Goal: Task Accomplishment & Management: Manage account settings

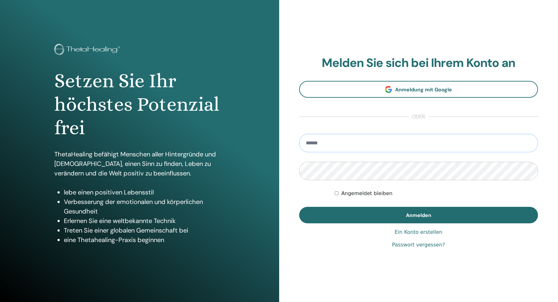
type input "**********"
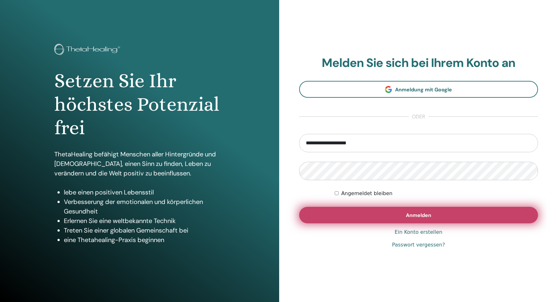
click at [401, 214] on button "Anmelden" at bounding box center [418, 215] width 239 height 17
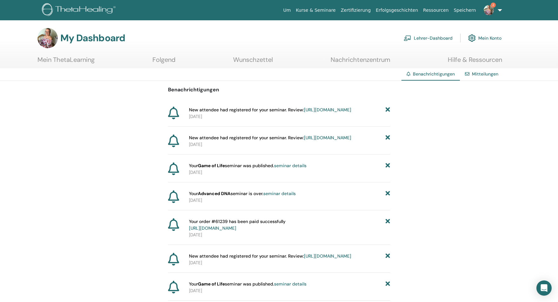
click at [63, 60] on link "Mein ThetaLearning" at bounding box center [65, 62] width 57 height 12
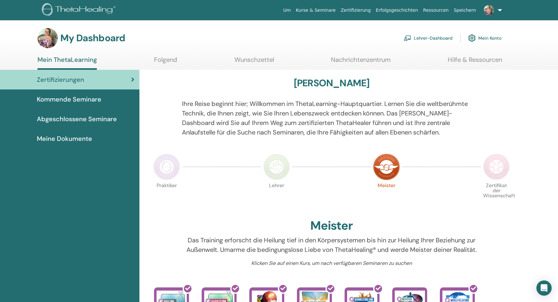
click at [64, 99] on span "Kommende Seminare" at bounding box center [69, 100] width 64 height 10
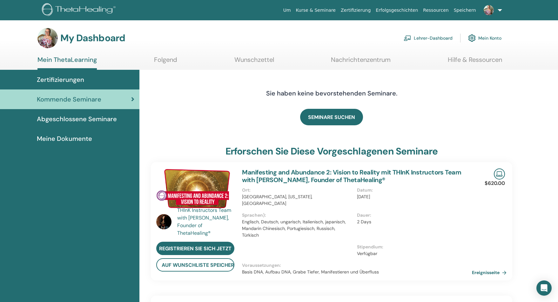
click at [422, 37] on link "Lehrer-Dashboard" at bounding box center [427, 38] width 49 height 14
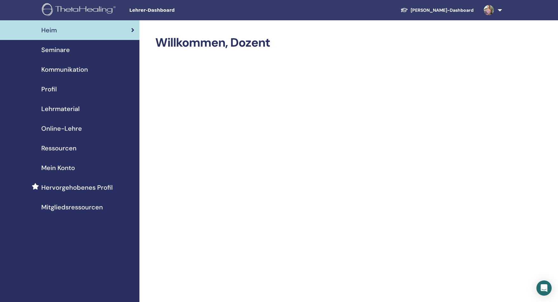
click at [58, 54] on span "Seminare" at bounding box center [55, 50] width 29 height 10
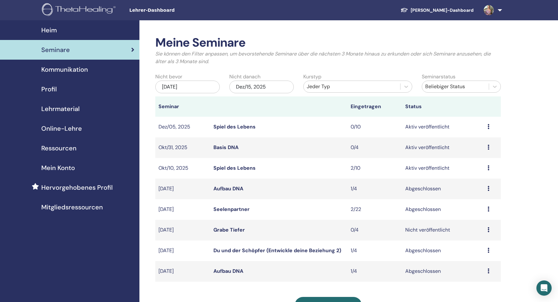
click at [238, 168] on link "Spiel des Lebens" at bounding box center [234, 168] width 42 height 7
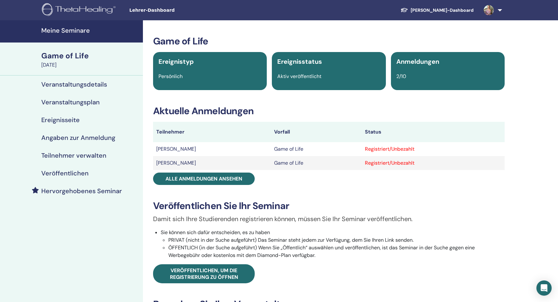
click at [59, 103] on h4 "Veranstaltungsplan" at bounding box center [70, 102] width 58 height 8
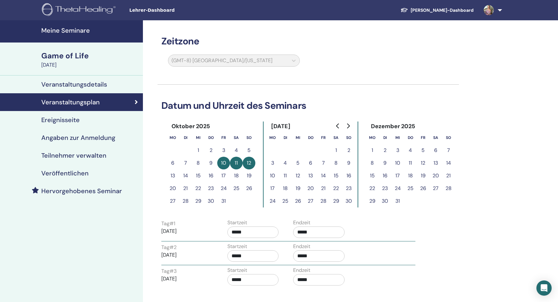
click at [76, 84] on h4 "Veranstaltungsdetails" at bounding box center [74, 85] width 66 height 8
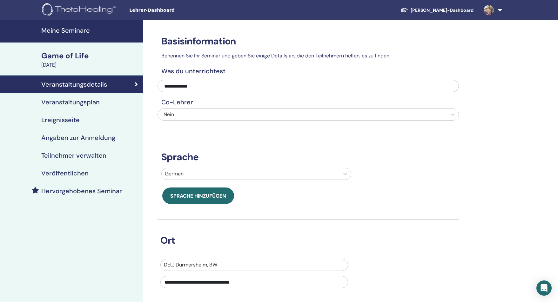
click at [81, 101] on h4 "Veranstaltungsplan" at bounding box center [70, 102] width 58 height 8
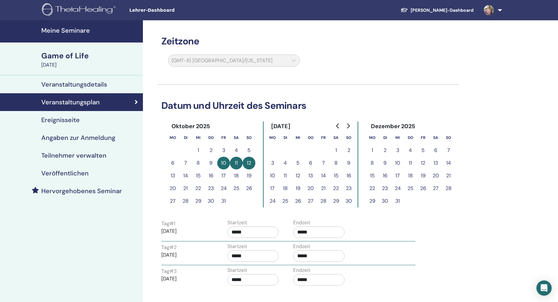
click at [57, 122] on h4 "Ereignisseite" at bounding box center [60, 120] width 38 height 8
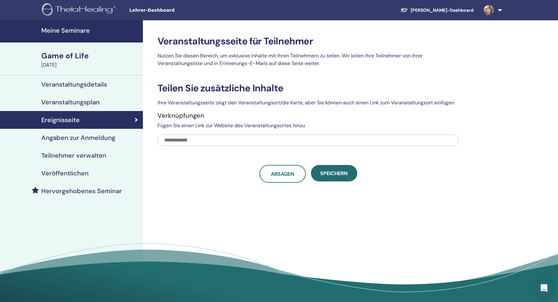
click at [54, 137] on h4 "Angaben zur Anmeldung" at bounding box center [78, 138] width 74 height 8
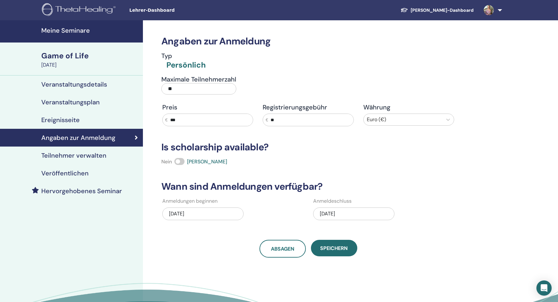
click at [74, 156] on h4 "Teilnehmer verwalten" at bounding box center [73, 156] width 65 height 8
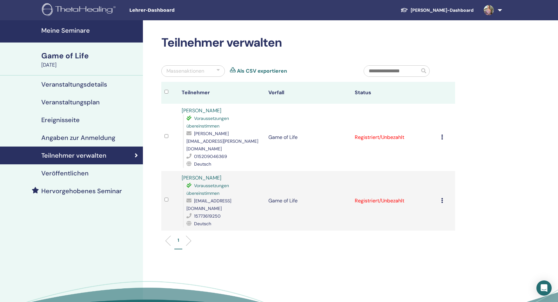
click at [65, 103] on h4 "Veranstaltungsplan" at bounding box center [70, 102] width 58 height 8
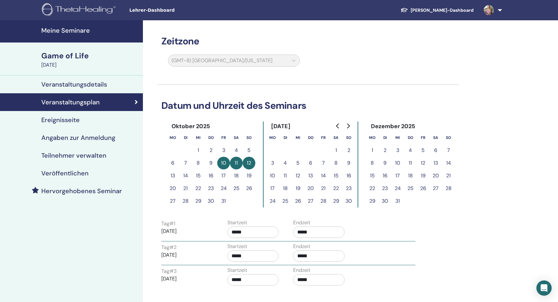
click at [61, 60] on div "Game of Life" at bounding box center [90, 55] width 98 height 11
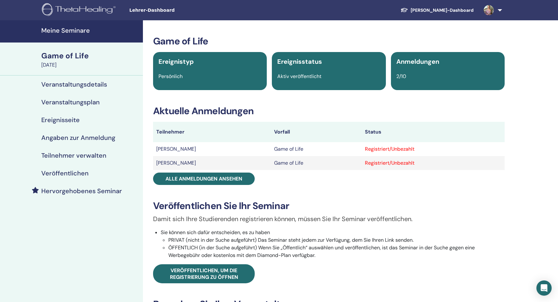
click at [62, 31] on h4 "Meine Seminare" at bounding box center [90, 31] width 98 height 8
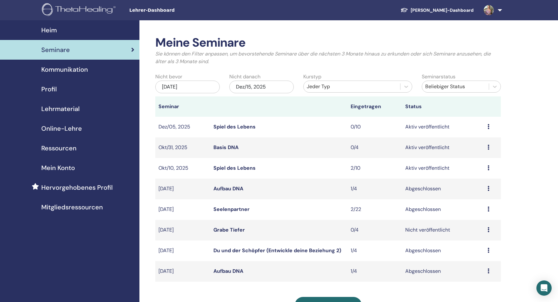
click at [226, 127] on link "Spiel des Lebens" at bounding box center [234, 126] width 42 height 7
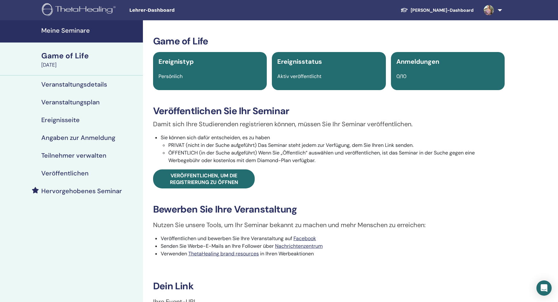
click at [64, 102] on h4 "Veranstaltungsplan" at bounding box center [70, 102] width 58 height 8
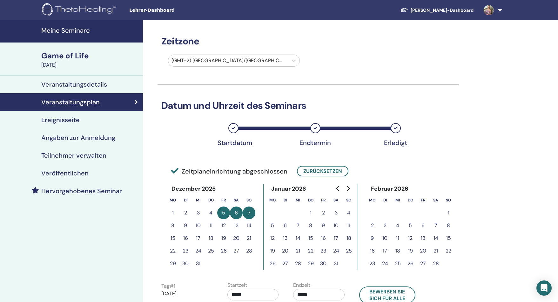
click at [71, 82] on h4 "Veranstaltungsdetails" at bounding box center [74, 85] width 66 height 8
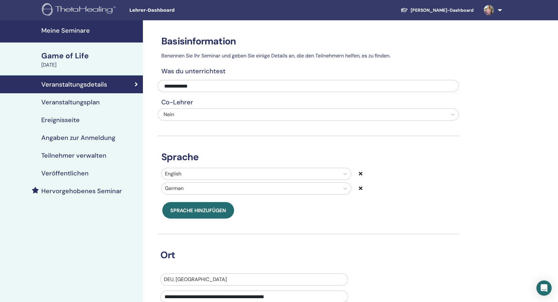
click at [72, 30] on h4 "Meine Seminare" at bounding box center [90, 31] width 98 height 8
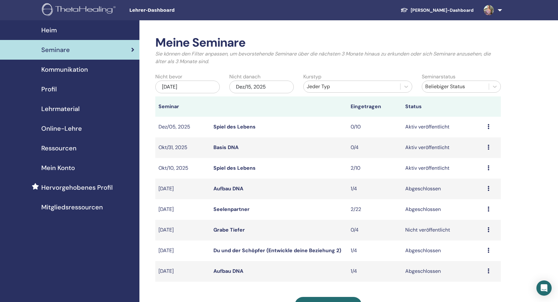
click at [219, 166] on link "Spiel des Lebens" at bounding box center [234, 168] width 42 height 7
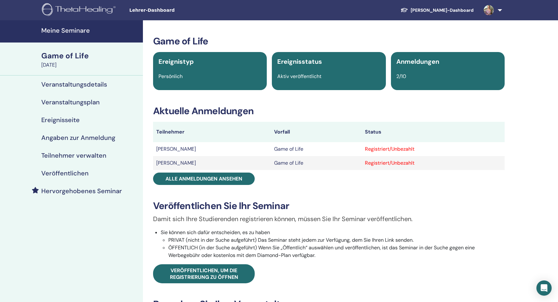
click at [75, 83] on h4 "Veranstaltungsdetails" at bounding box center [74, 85] width 66 height 8
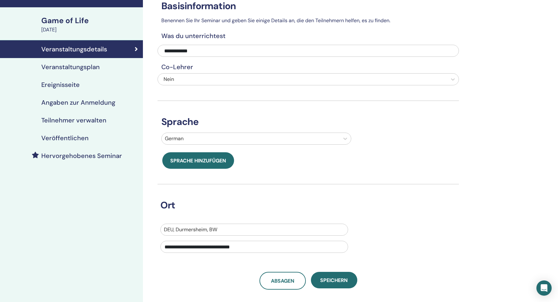
scroll to position [21, 0]
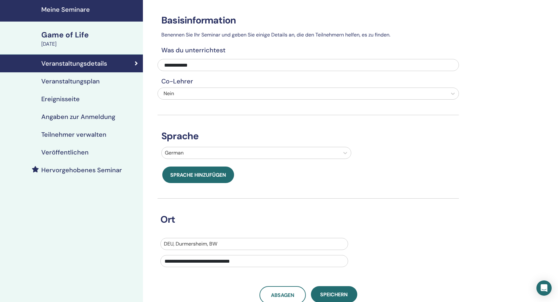
click at [78, 78] on h4 "Veranstaltungsplan" at bounding box center [70, 81] width 58 height 8
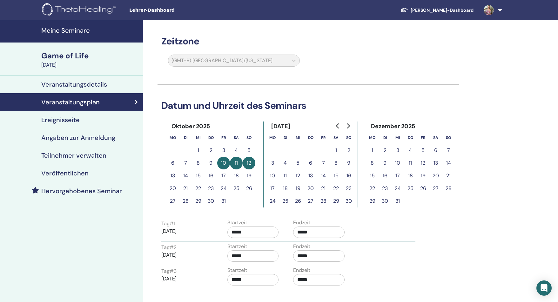
click at [57, 32] on h4 "Meine Seminare" at bounding box center [90, 31] width 98 height 8
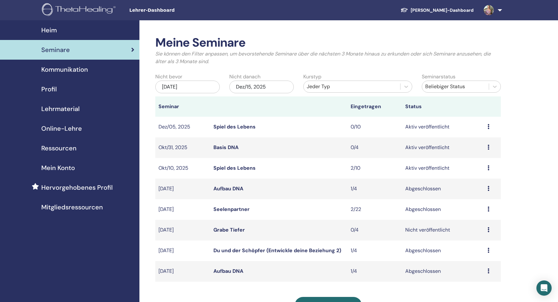
click at [181, 149] on td "Okt/31, 2025" at bounding box center [182, 147] width 55 height 21
click at [227, 151] on td "Basis DNA" at bounding box center [278, 147] width 137 height 21
click at [227, 149] on link "Basis DNA" at bounding box center [225, 147] width 25 height 7
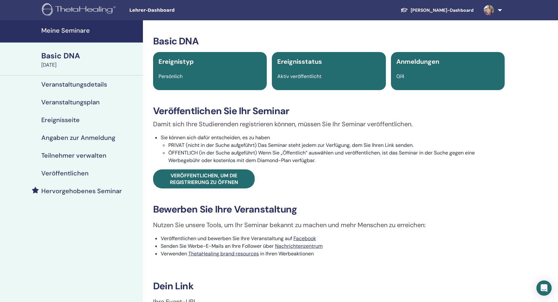
click at [74, 102] on h4 "Veranstaltungsplan" at bounding box center [70, 102] width 58 height 8
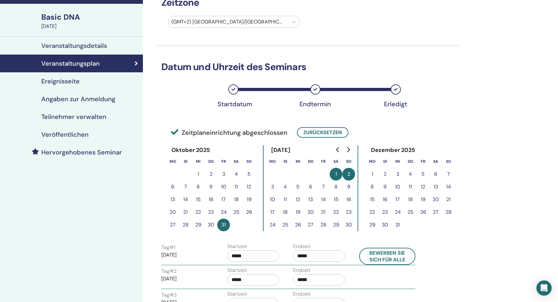
scroll to position [46, 0]
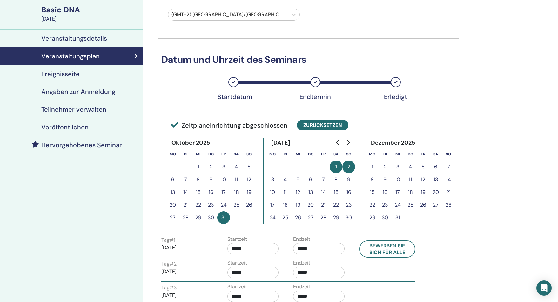
click at [321, 127] on button "Zurücksetzen" at bounding box center [322, 125] width 51 height 10
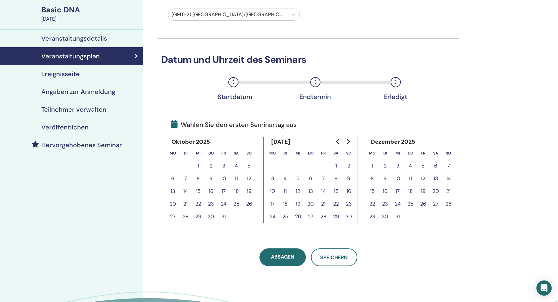
click at [321, 204] on button "21" at bounding box center [323, 204] width 13 height 13
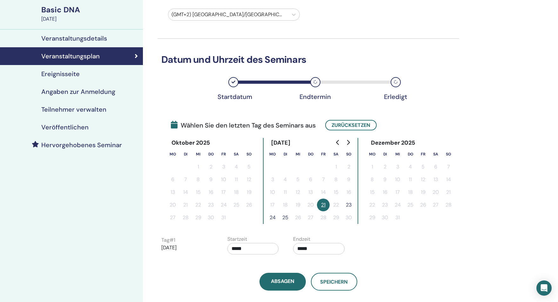
click at [350, 206] on button "23" at bounding box center [348, 205] width 13 height 13
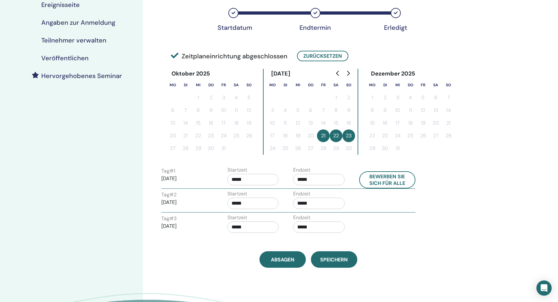
scroll to position [128, 0]
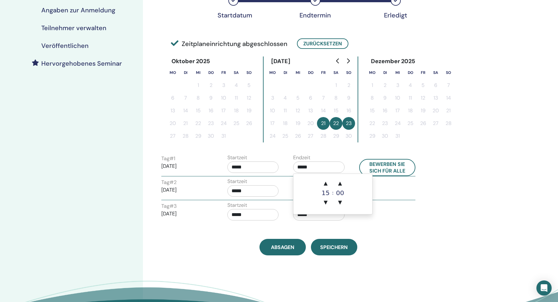
click at [300, 169] on input "*****" at bounding box center [318, 167] width 51 height 11
click at [326, 183] on span "▲" at bounding box center [325, 183] width 13 height 13
type input "*****"
click at [295, 235] on div "Zeitzone (GMT+2) [GEOGRAPHIC_DATA]/[GEOGRAPHIC_DATA] Datum und Uhrzeit des Semi…" at bounding box center [307, 74] width 301 height 363
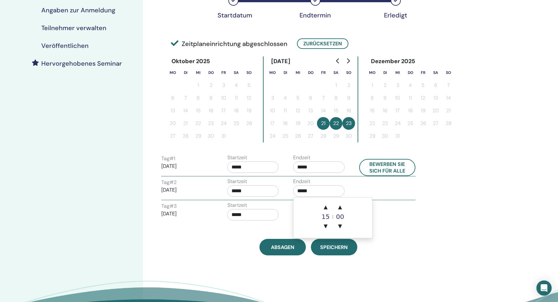
click at [299, 190] on input "*****" at bounding box center [318, 190] width 51 height 11
click at [327, 206] on span "▲" at bounding box center [325, 207] width 13 height 13
type input "*****"
click at [237, 248] on div "Absagen Speichern" at bounding box center [307, 247] width 301 height 17
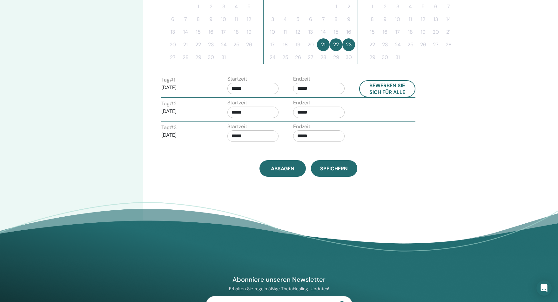
scroll to position [315, 0]
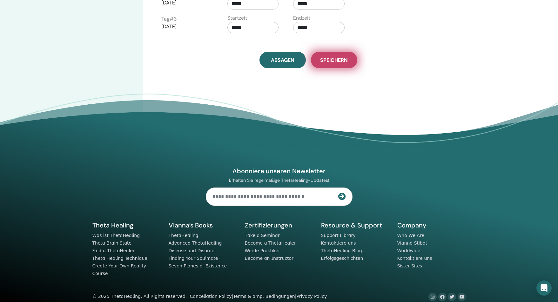
click at [330, 57] on span "Speichern" at bounding box center [334, 60] width 28 height 7
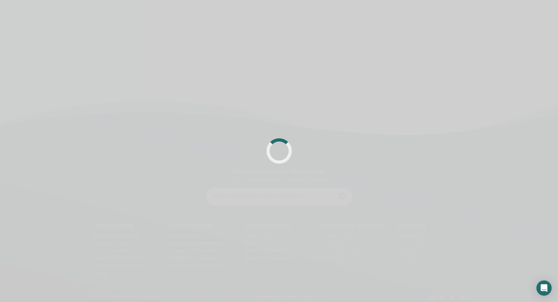
scroll to position [149, 0]
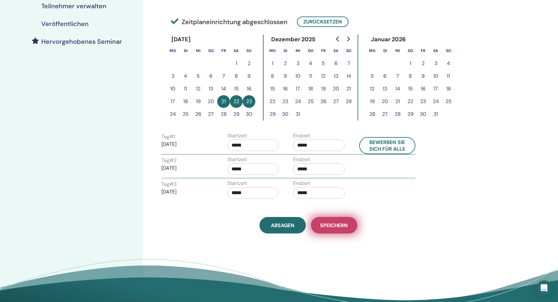
click at [331, 230] on button "Speichern" at bounding box center [334, 225] width 46 height 17
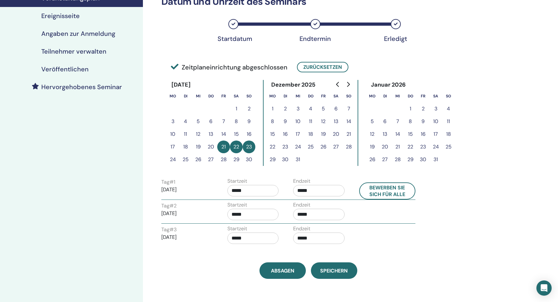
scroll to position [63, 0]
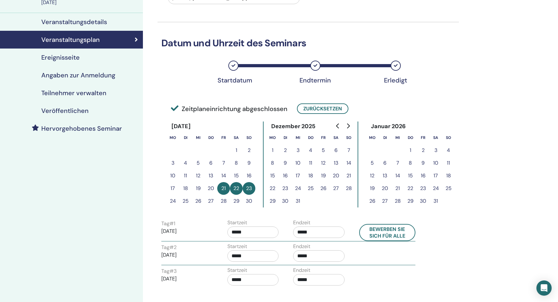
click at [59, 109] on h4 "Veröffentlichen" at bounding box center [64, 111] width 47 height 8
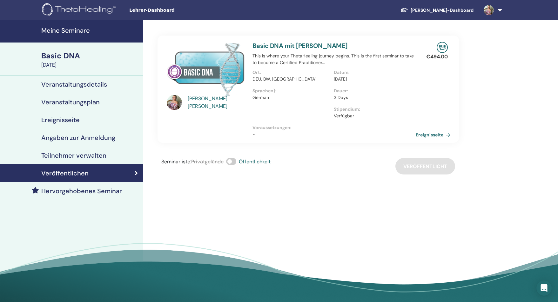
click at [433, 133] on link "Ereignisseite" at bounding box center [433, 135] width 37 height 10
click at [76, 81] on h4 "Veranstaltungsdetails" at bounding box center [74, 85] width 66 height 8
